Goal: Task Accomplishment & Management: Use online tool/utility

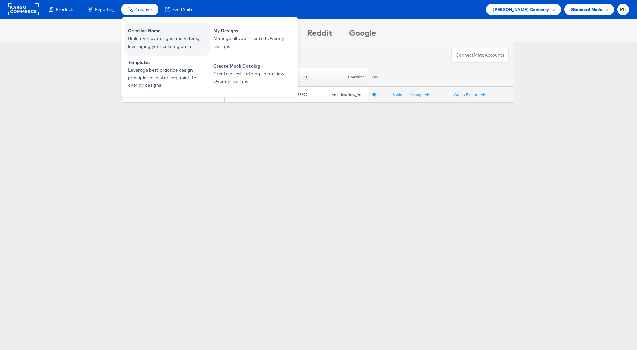
click at [146, 39] on span "Build overlay designs and videos, leveraging your catalog data." at bounding box center [168, 42] width 80 height 15
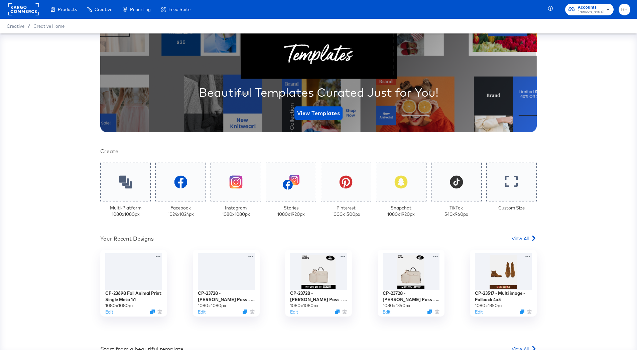
scroll to position [92, 0]
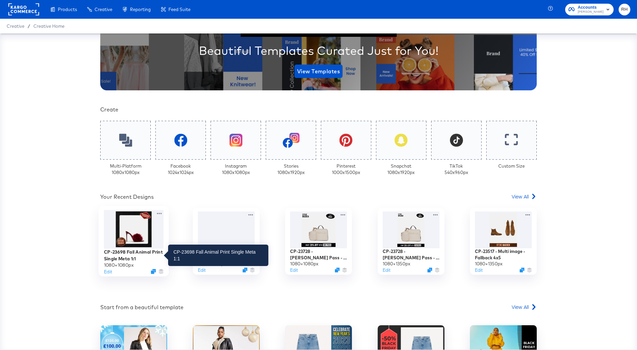
click at [123, 254] on div "CP-23698 Fall Animal Print Single Meta 1:1" at bounding box center [134, 254] width 60 height 13
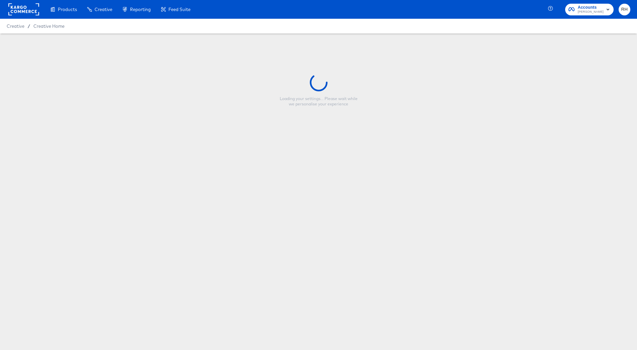
type input "CP-23698 Fall Animal Print Single Meta 1:1"
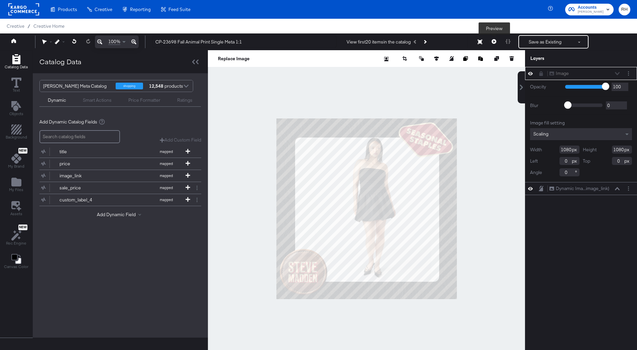
click at [495, 41] on icon at bounding box center [494, 41] width 5 height 5
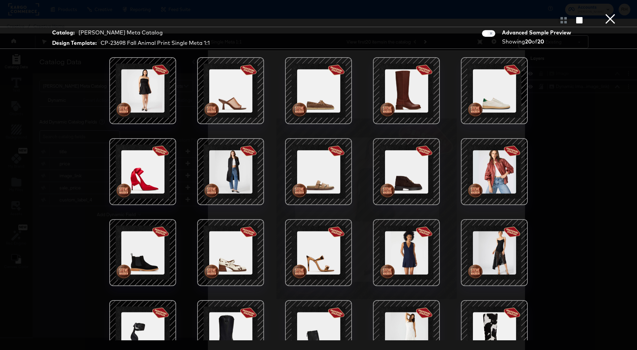
scroll to position [27, 0]
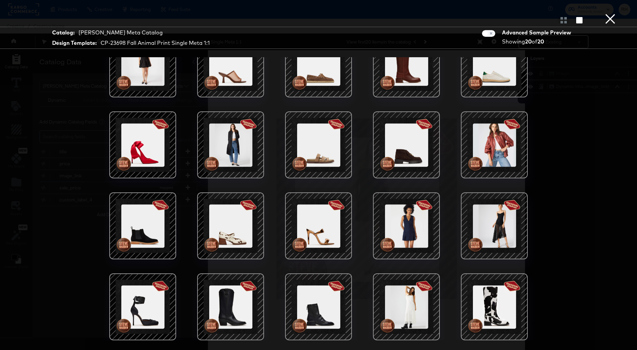
click at [232, 222] on div at bounding box center [230, 225] width 57 height 57
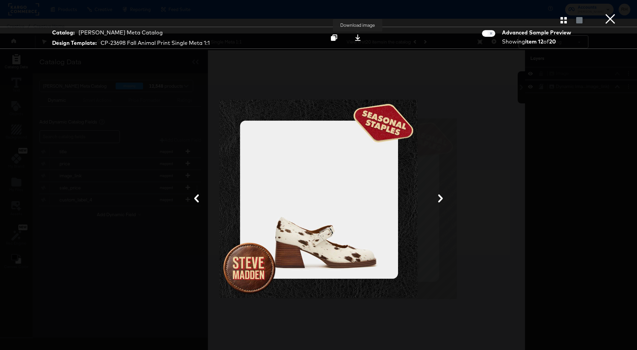
click at [361, 40] on icon at bounding box center [358, 37] width 6 height 6
click at [547, 179] on div at bounding box center [318, 198] width 501 height 283
click at [612, 13] on button "×" at bounding box center [610, 6] width 13 height 13
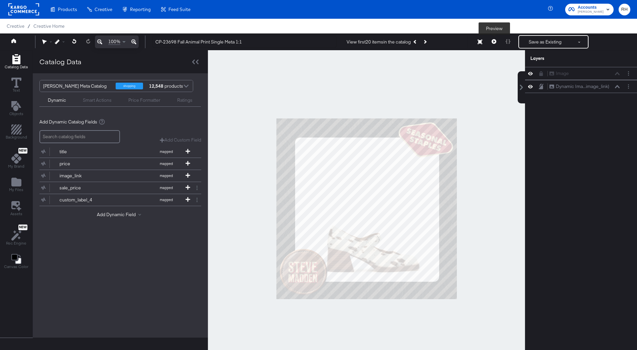
click at [498, 38] on button at bounding box center [494, 41] width 14 height 13
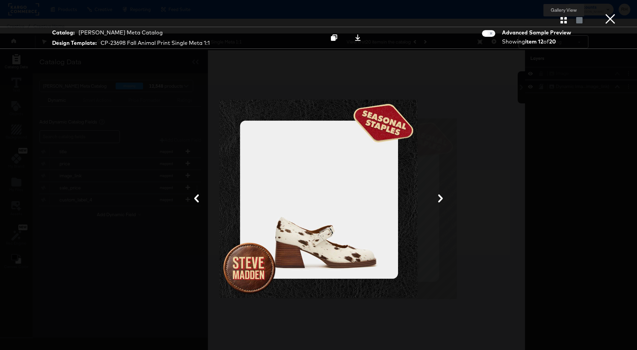
click at [567, 21] on button "button" at bounding box center [564, 20] width 12 height 6
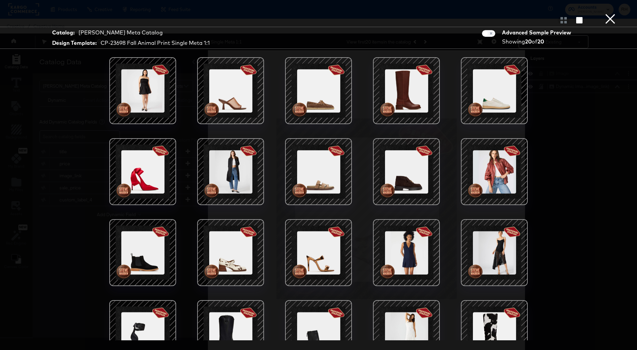
click at [485, 321] on div at bounding box center [494, 333] width 57 height 57
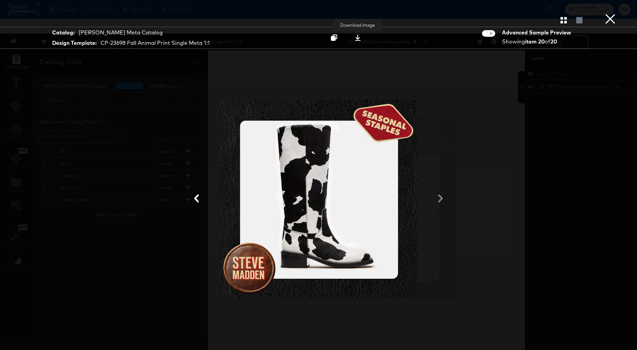
click at [358, 40] on icon at bounding box center [358, 37] width 6 height 6
click at [608, 13] on button "×" at bounding box center [610, 6] width 13 height 13
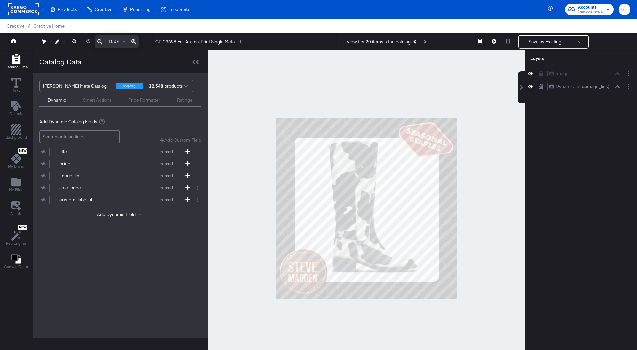
click at [23, 13] on rect at bounding box center [23, 9] width 31 height 12
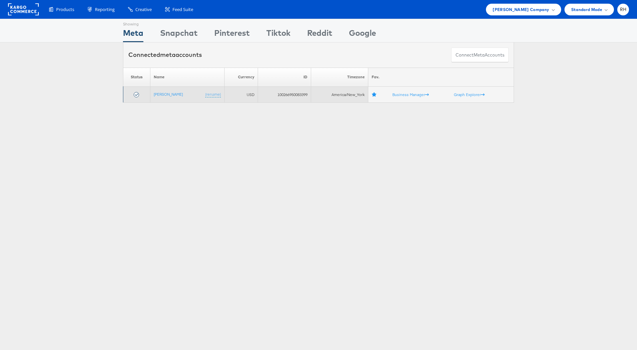
click at [161, 91] on td "Steve Madden (rename)" at bounding box center [187, 95] width 74 height 16
click at [166, 96] on link "[PERSON_NAME]" at bounding box center [168, 94] width 29 height 5
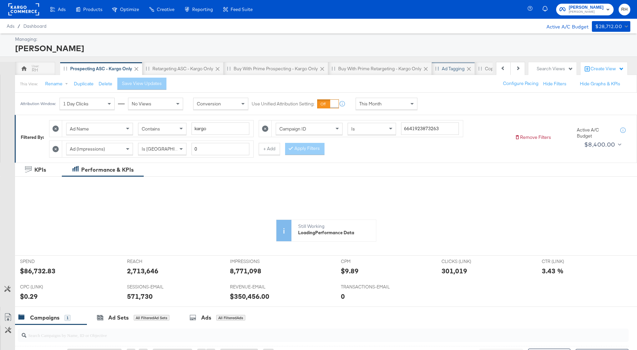
scroll to position [0, 69]
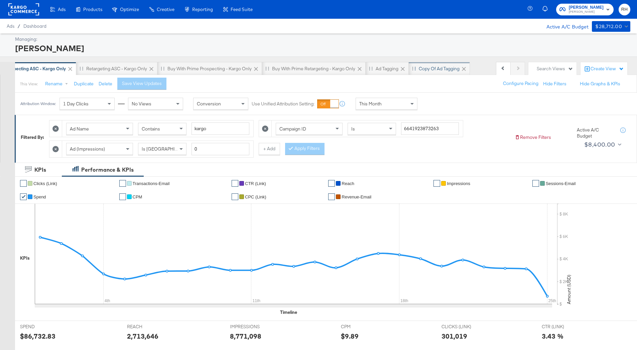
click at [425, 69] on div "Copy of Ad Tagging" at bounding box center [439, 69] width 41 height 6
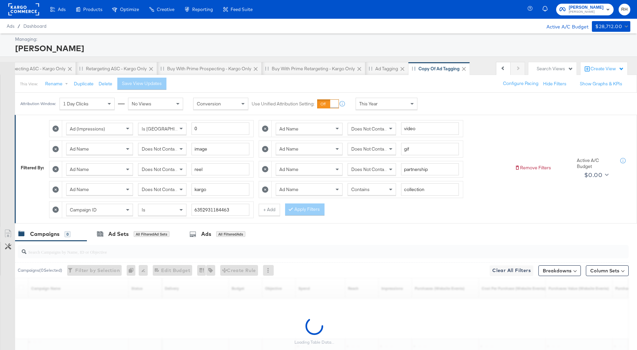
scroll to position [0, 68]
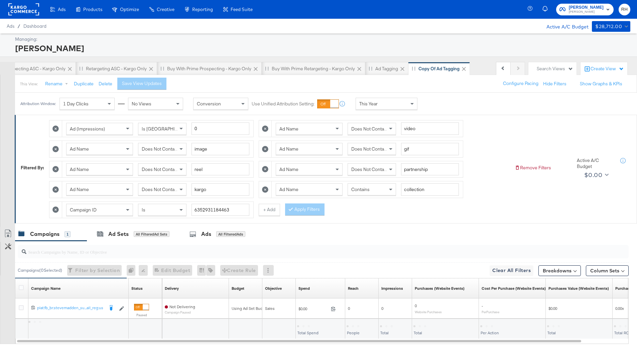
click at [551, 72] on div "Search Views" at bounding box center [552, 68] width 48 height 13
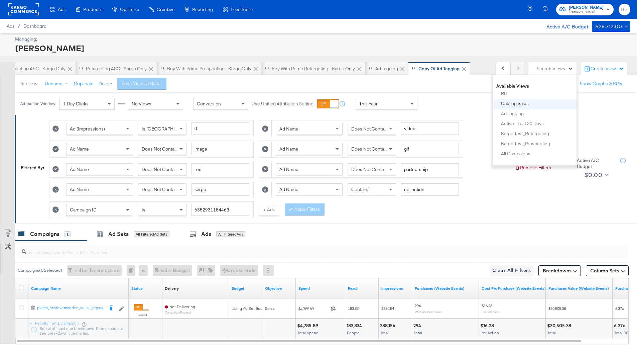
scroll to position [35, 0]
click at [522, 147] on div "All Campaigns" at bounding box center [515, 148] width 29 height 5
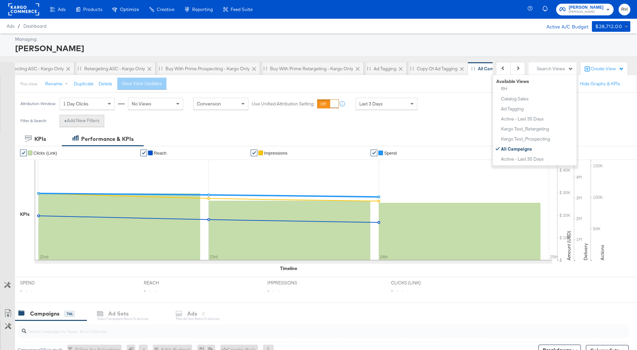
click at [61, 121] on button "+ Add New Filters" at bounding box center [81, 121] width 45 height 12
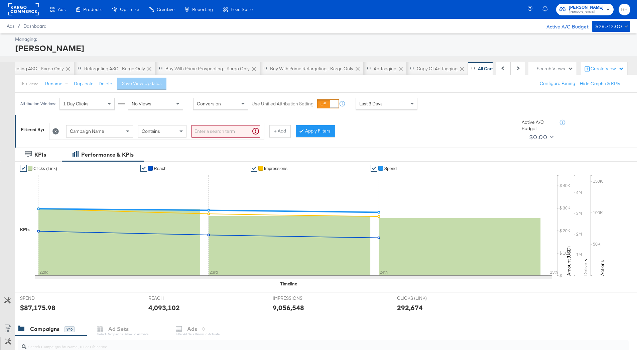
click at [114, 133] on div "Campaign Name" at bounding box center [100, 130] width 66 height 11
click at [206, 130] on input "search" at bounding box center [226, 131] width 69 height 12
paste input "6857583044063"
type input "6857583044063"
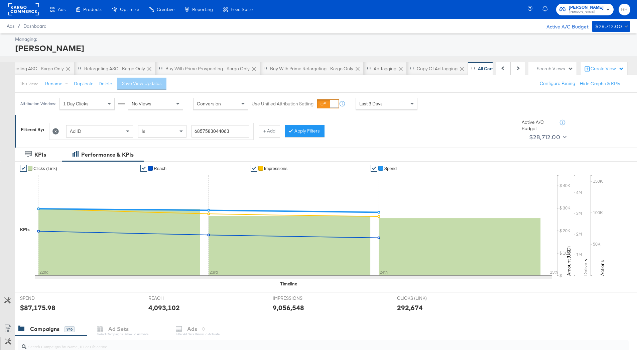
drag, startPoint x: 296, startPoint y: 129, endPoint x: 290, endPoint y: 128, distance: 6.1
click at [296, 129] on button "Apply Filters" at bounding box center [304, 131] width 39 height 12
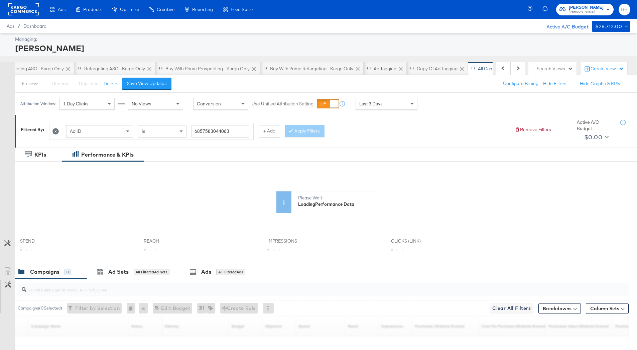
click at [156, 87] on button "Save View Updates" at bounding box center [146, 84] width 49 height 12
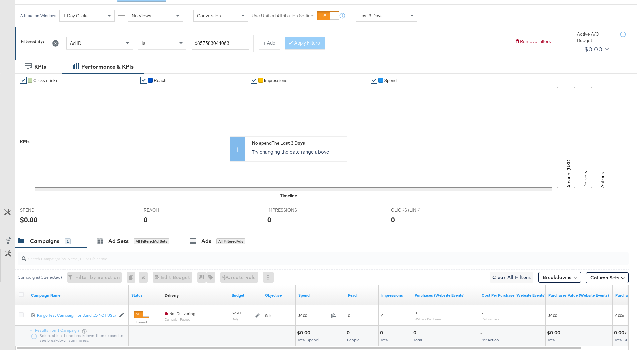
scroll to position [133, 0]
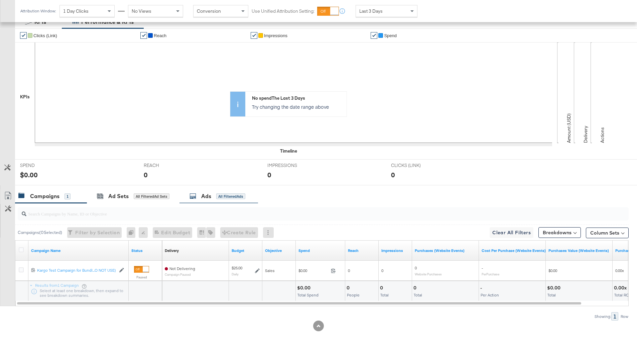
click at [217, 192] on div "Ads All Filtered Ads" at bounding box center [218, 196] width 79 height 14
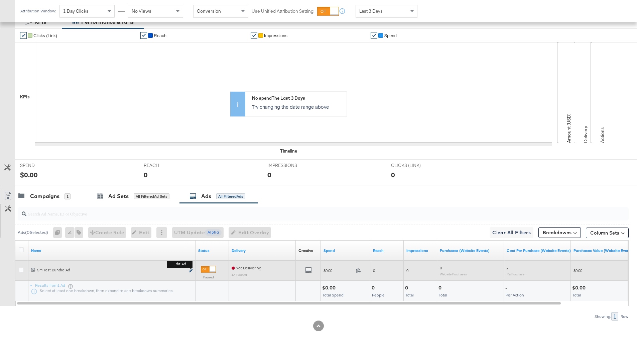
click at [192, 270] on icon "link" at bounding box center [190, 270] width 3 height 4
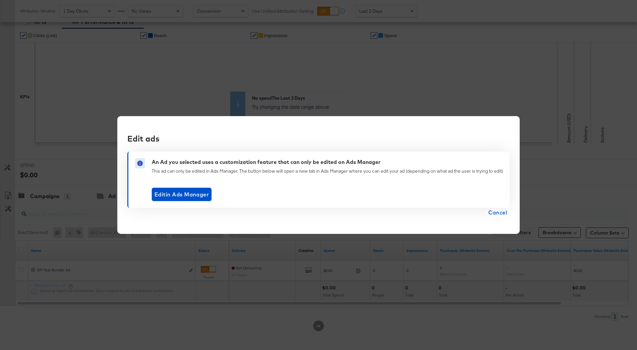
click at [504, 213] on span "Cancel" at bounding box center [497, 212] width 19 height 9
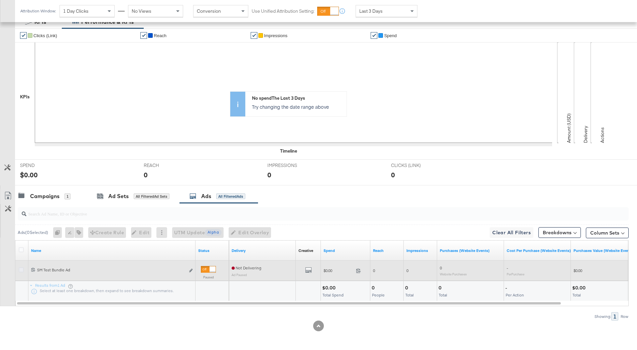
click at [20, 269] on icon at bounding box center [21, 269] width 5 height 5
click at [0, 0] on input "checkbox" at bounding box center [0, 0] width 0 height 0
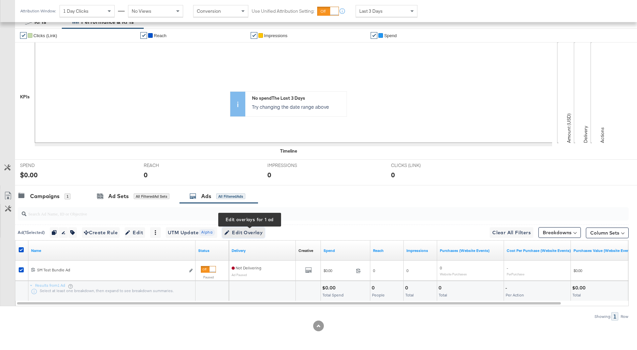
click at [229, 231] on icon "button" at bounding box center [227, 232] width 5 height 5
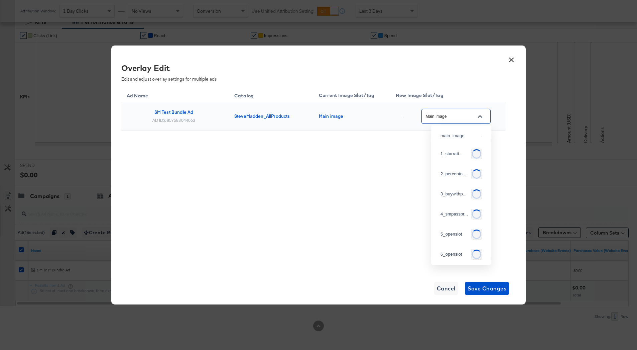
click at [443, 118] on input "Main image" at bounding box center [450, 117] width 53 height 8
click at [457, 219] on div "5_openslot" at bounding box center [460, 215] width 38 height 7
type input "5_openslot"
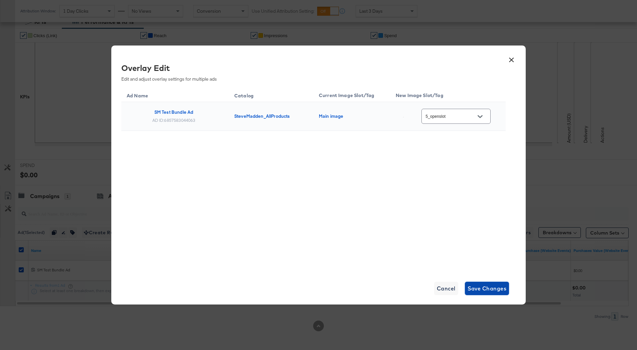
click at [490, 287] on span "Save Changes" at bounding box center [487, 287] width 39 height 9
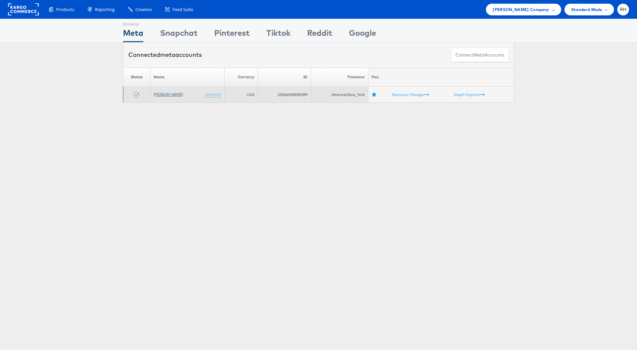
click at [171, 95] on link "[PERSON_NAME]" at bounding box center [168, 94] width 29 height 5
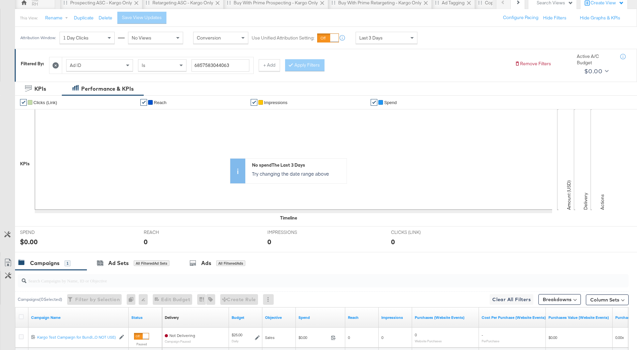
scroll to position [133, 0]
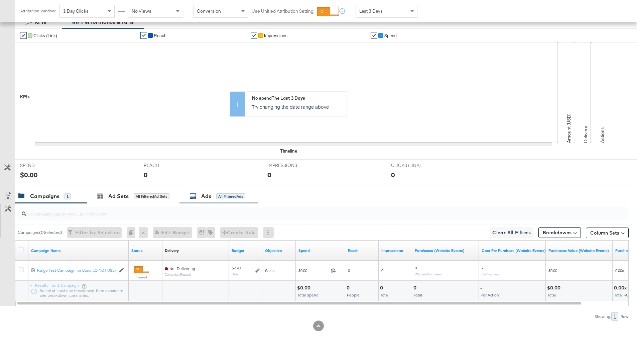
click at [226, 202] on div "Ads All Filtered Ads" at bounding box center [218, 196] width 79 height 14
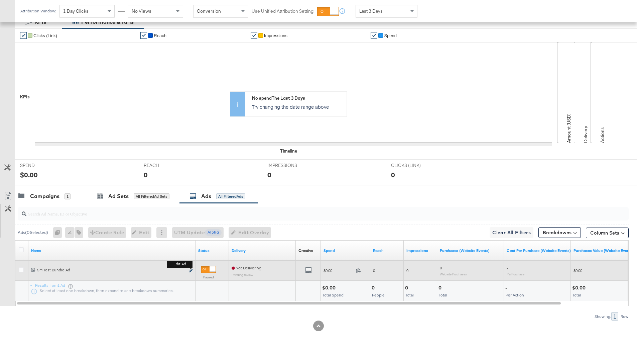
click at [192, 270] on icon "link" at bounding box center [190, 270] width 3 height 4
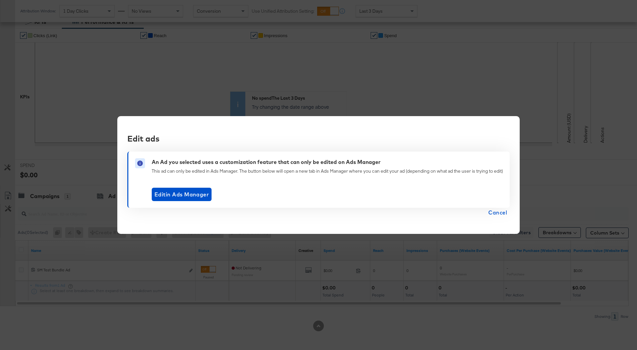
click at [502, 212] on span "Cancel" at bounding box center [497, 212] width 19 height 9
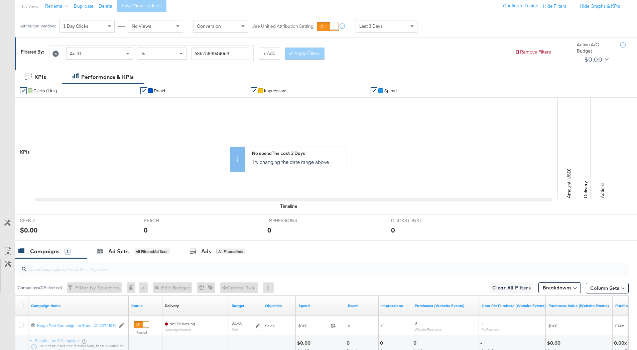
scroll to position [133, 0]
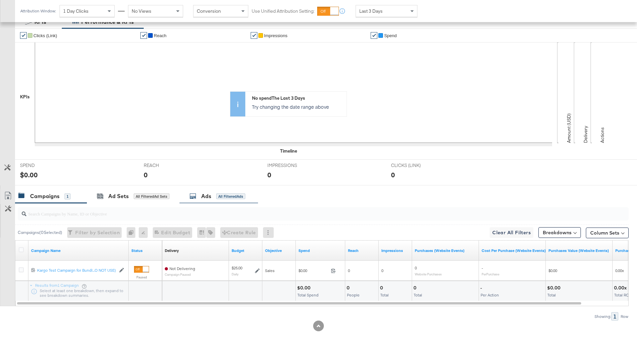
click at [223, 197] on div "All Filtered Ads" at bounding box center [230, 196] width 29 height 6
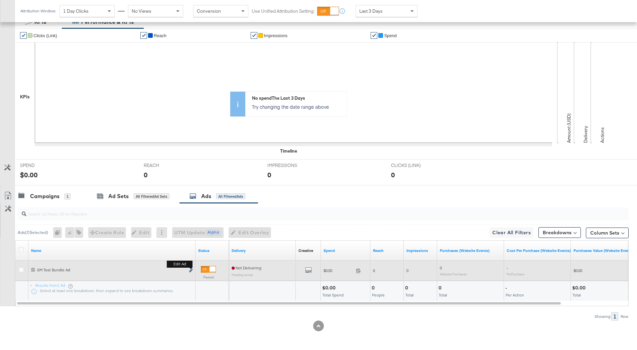
click at [190, 270] on icon "link" at bounding box center [190, 270] width 3 height 4
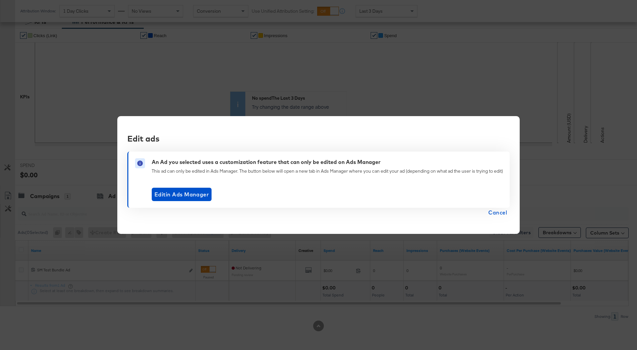
click at [504, 216] on span "Cancel" at bounding box center [497, 212] width 19 height 9
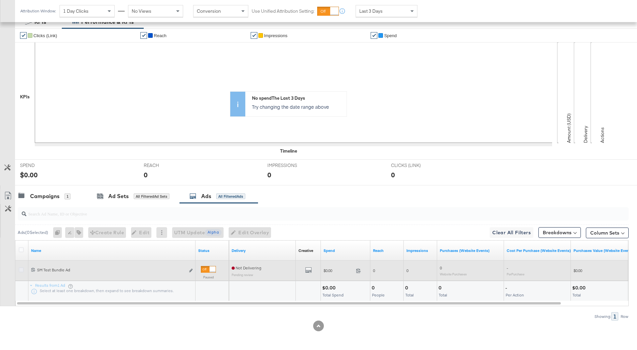
click at [22, 269] on icon at bounding box center [21, 269] width 5 height 5
click at [0, 0] on input "checkbox" at bounding box center [0, 0] width 0 height 0
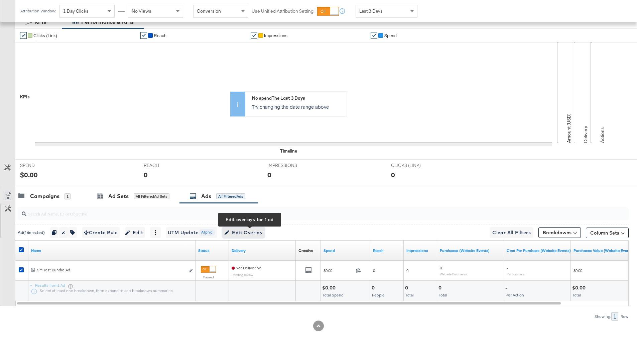
click at [254, 232] on span "Edit Overlay Edit overlays for 1 ad" at bounding box center [243, 232] width 38 height 8
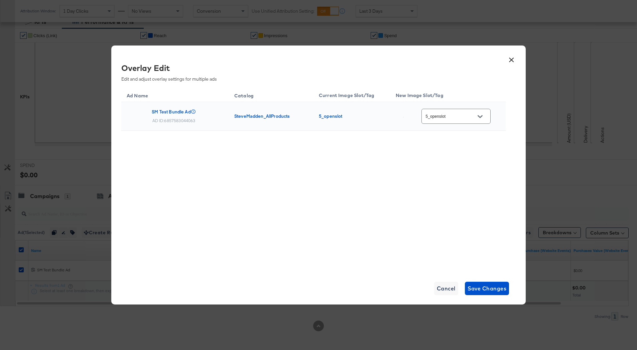
click at [466, 115] on input "5_openslot" at bounding box center [450, 117] width 53 height 8
click at [511, 62] on button "×" at bounding box center [511, 58] width 12 height 12
